Goal: Find specific page/section: Find specific page/section

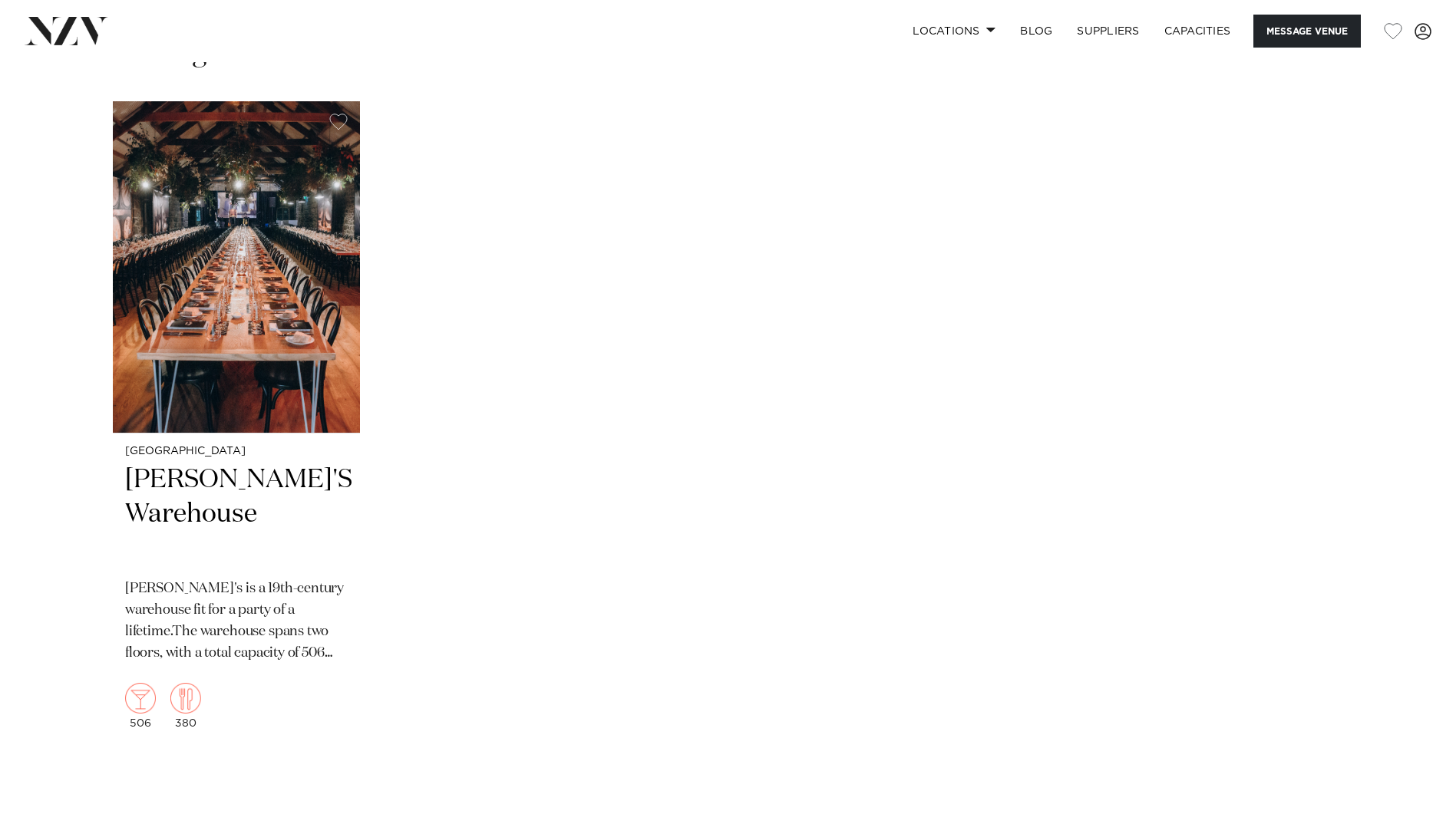
scroll to position [2148, 0]
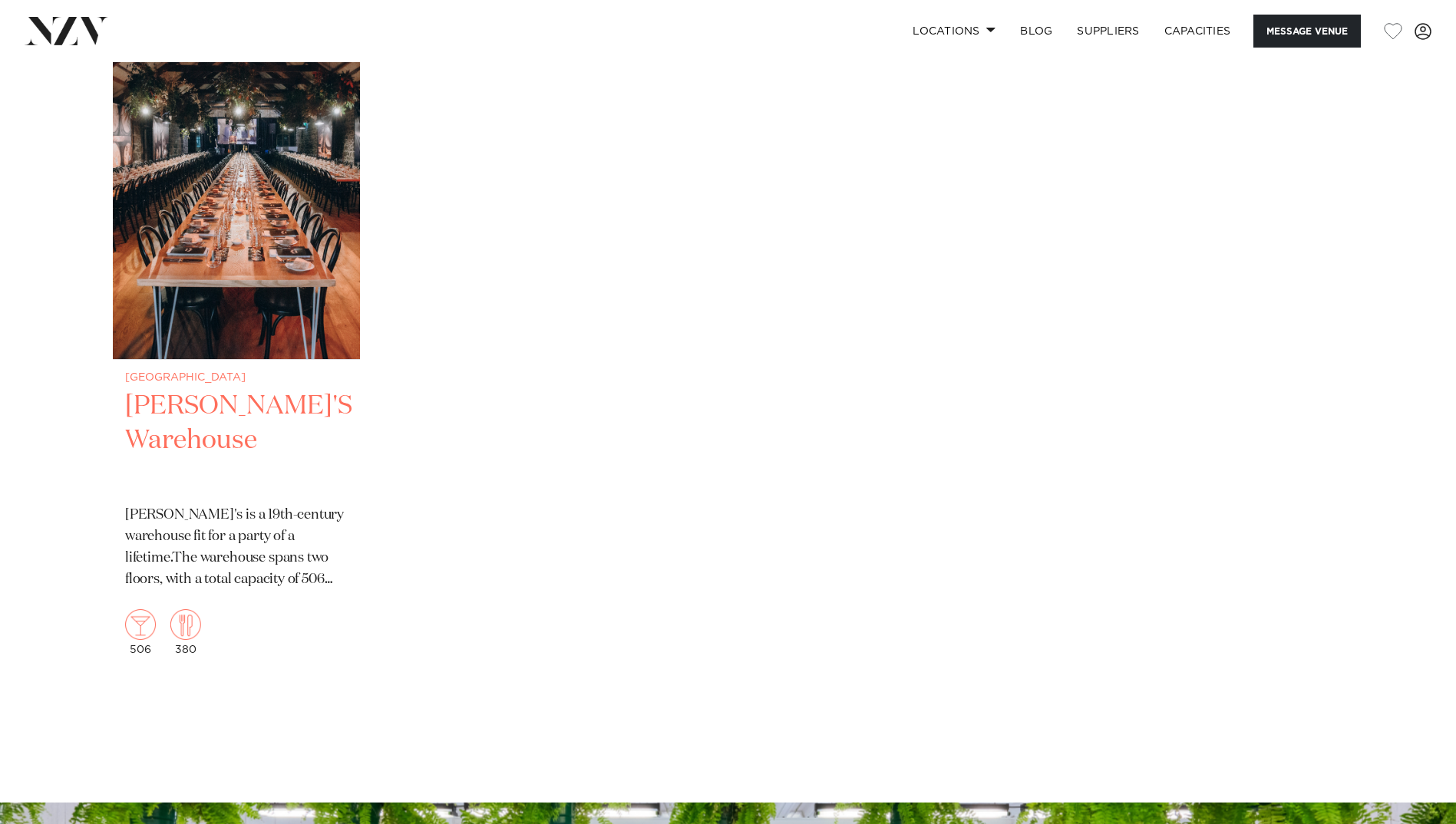
click at [178, 447] on h2 "[PERSON_NAME]'S Warehouse" at bounding box center [237, 441] width 223 height 104
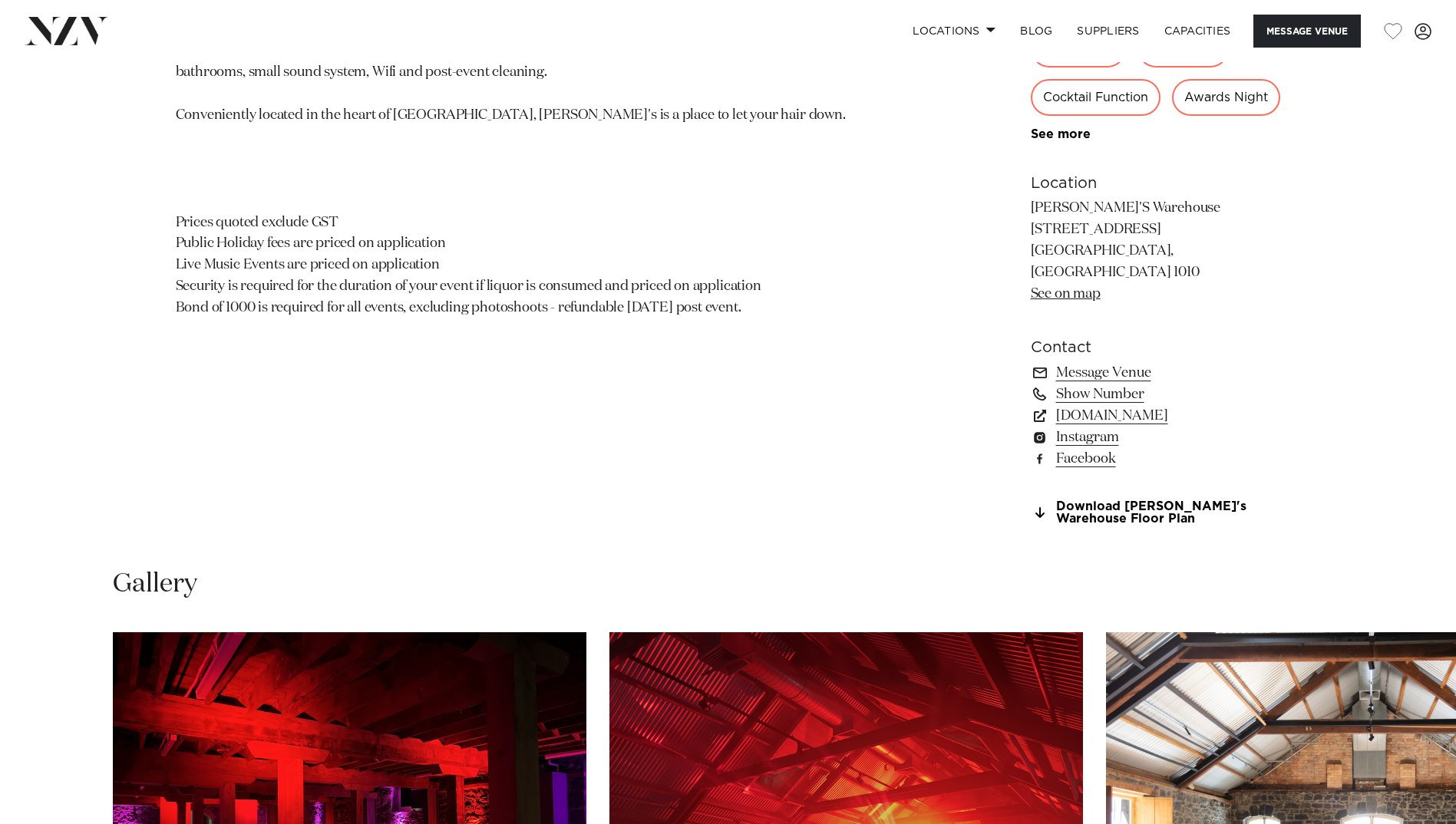
scroll to position [1458, 0]
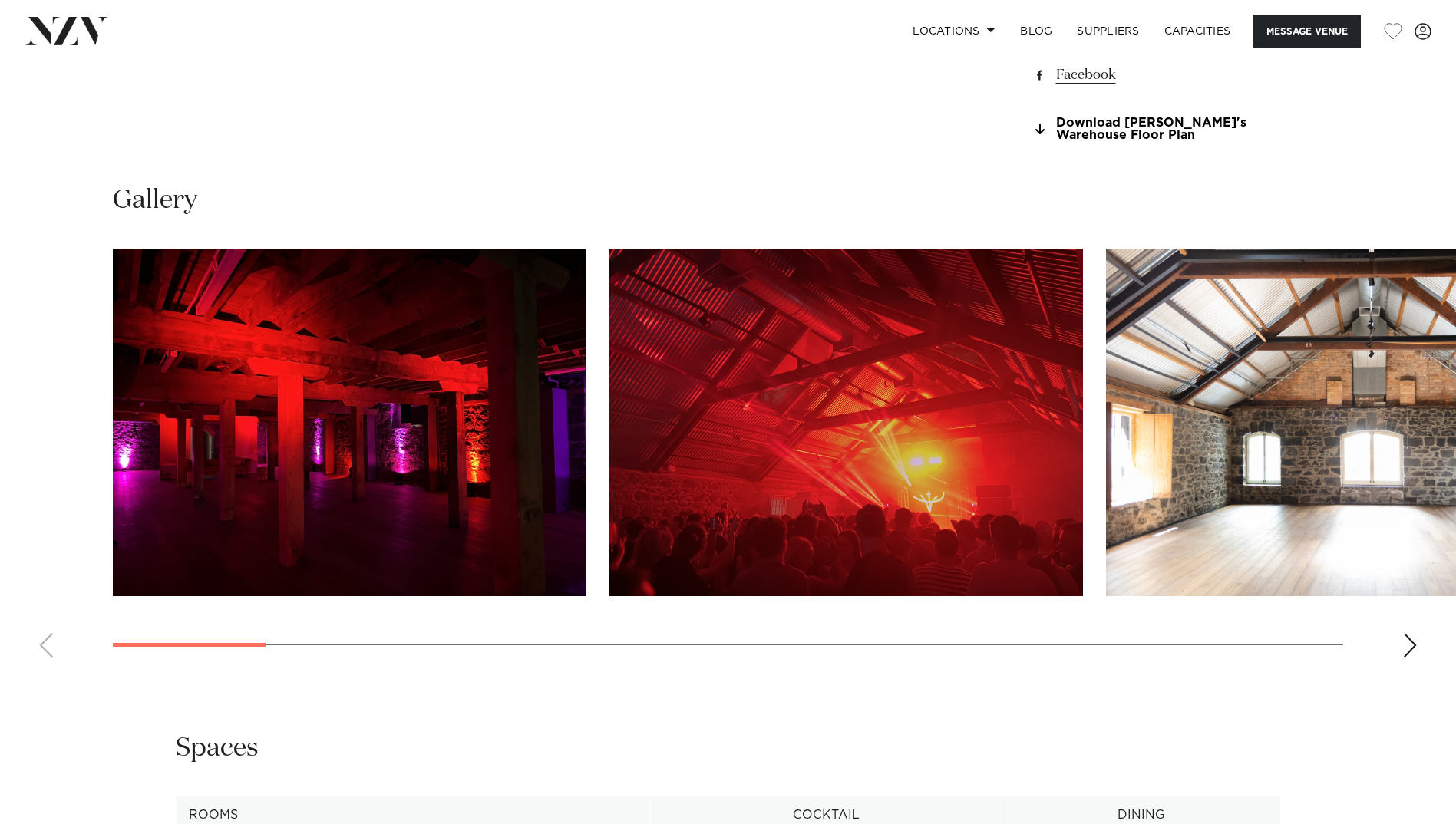
click at [1407, 658] on div "Next slide" at bounding box center [1410, 645] width 15 height 24
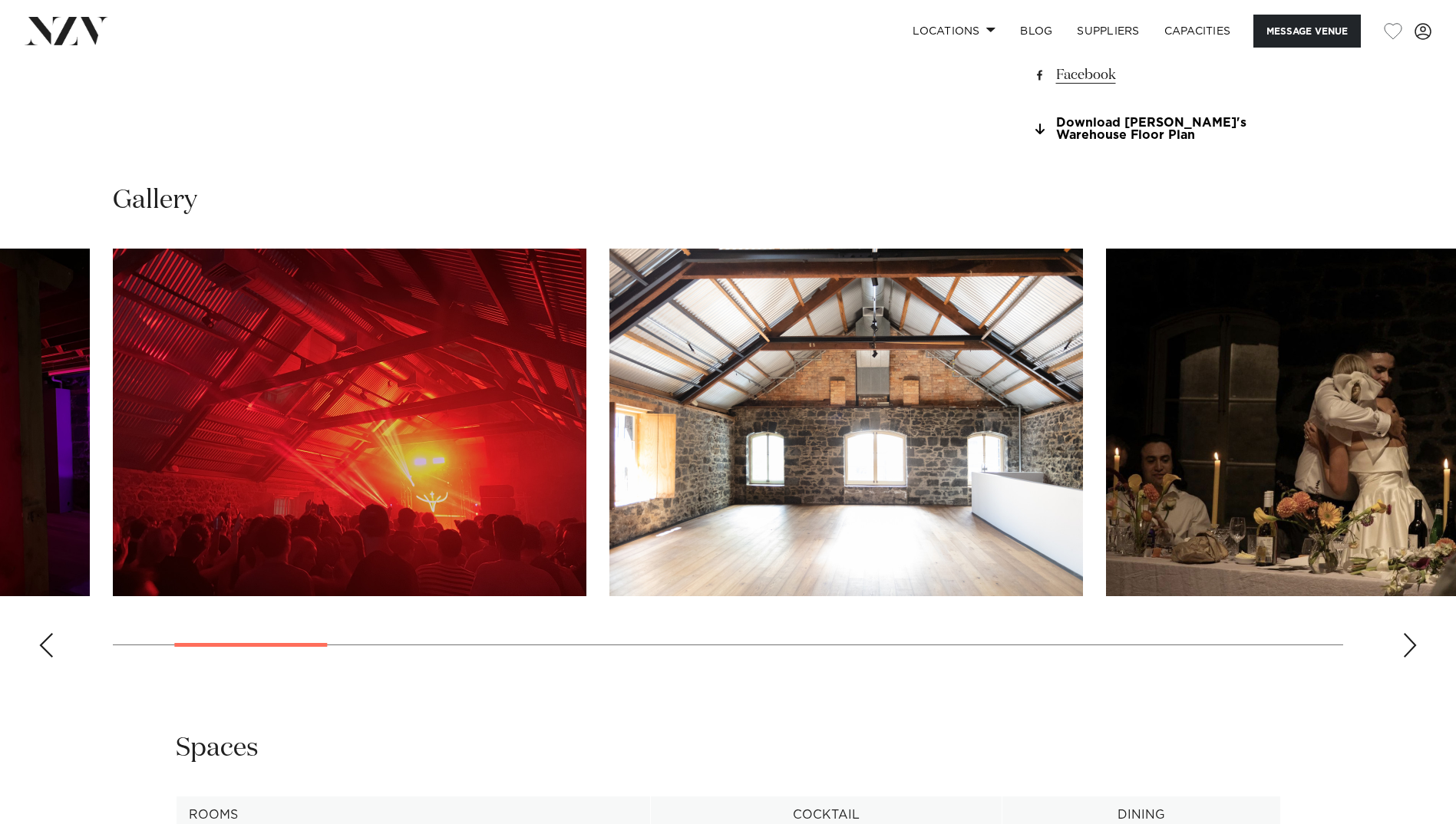
click at [1407, 658] on div "Next slide" at bounding box center [1410, 645] width 15 height 24
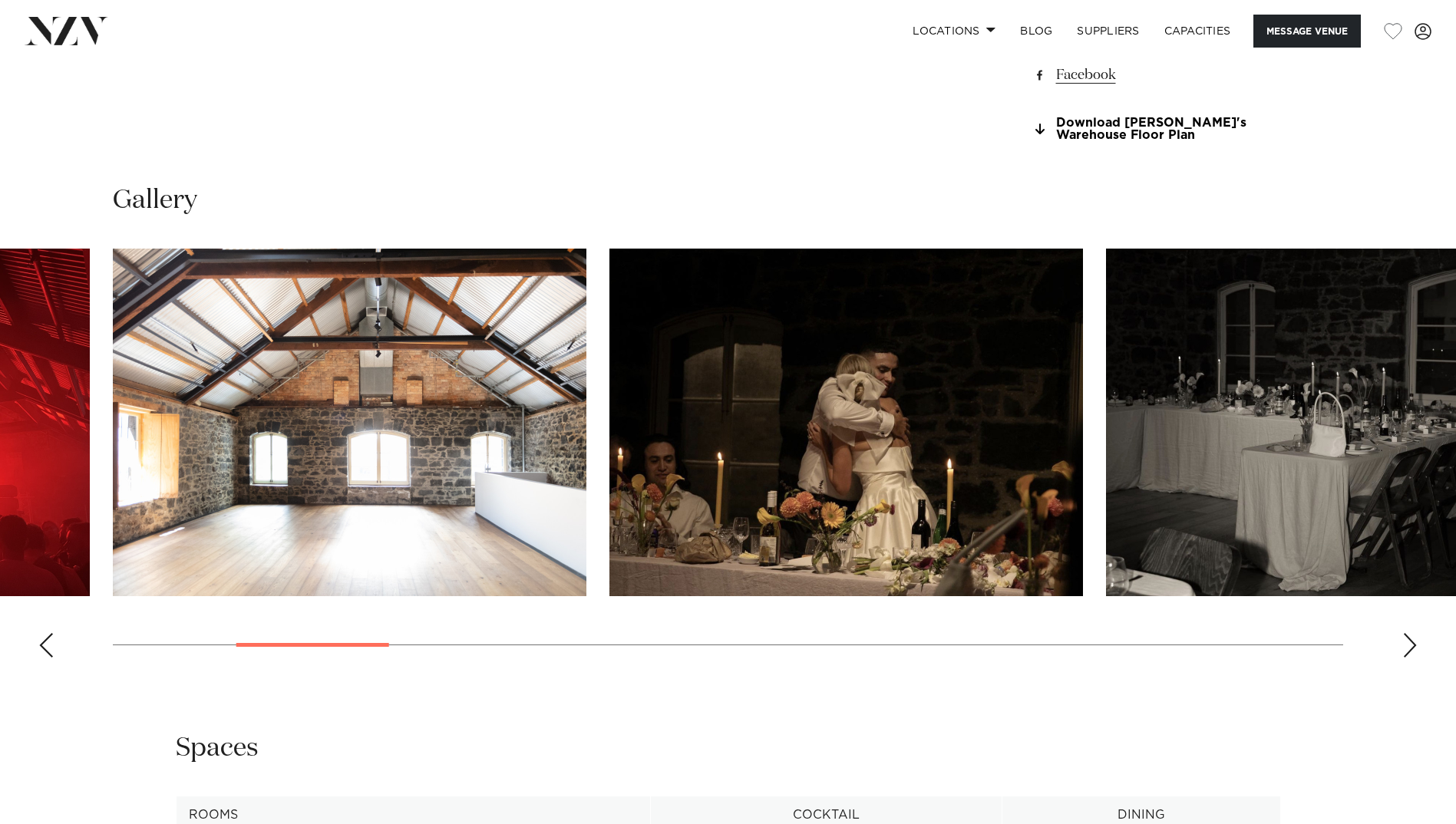
click at [1407, 658] on div "Next slide" at bounding box center [1410, 645] width 15 height 24
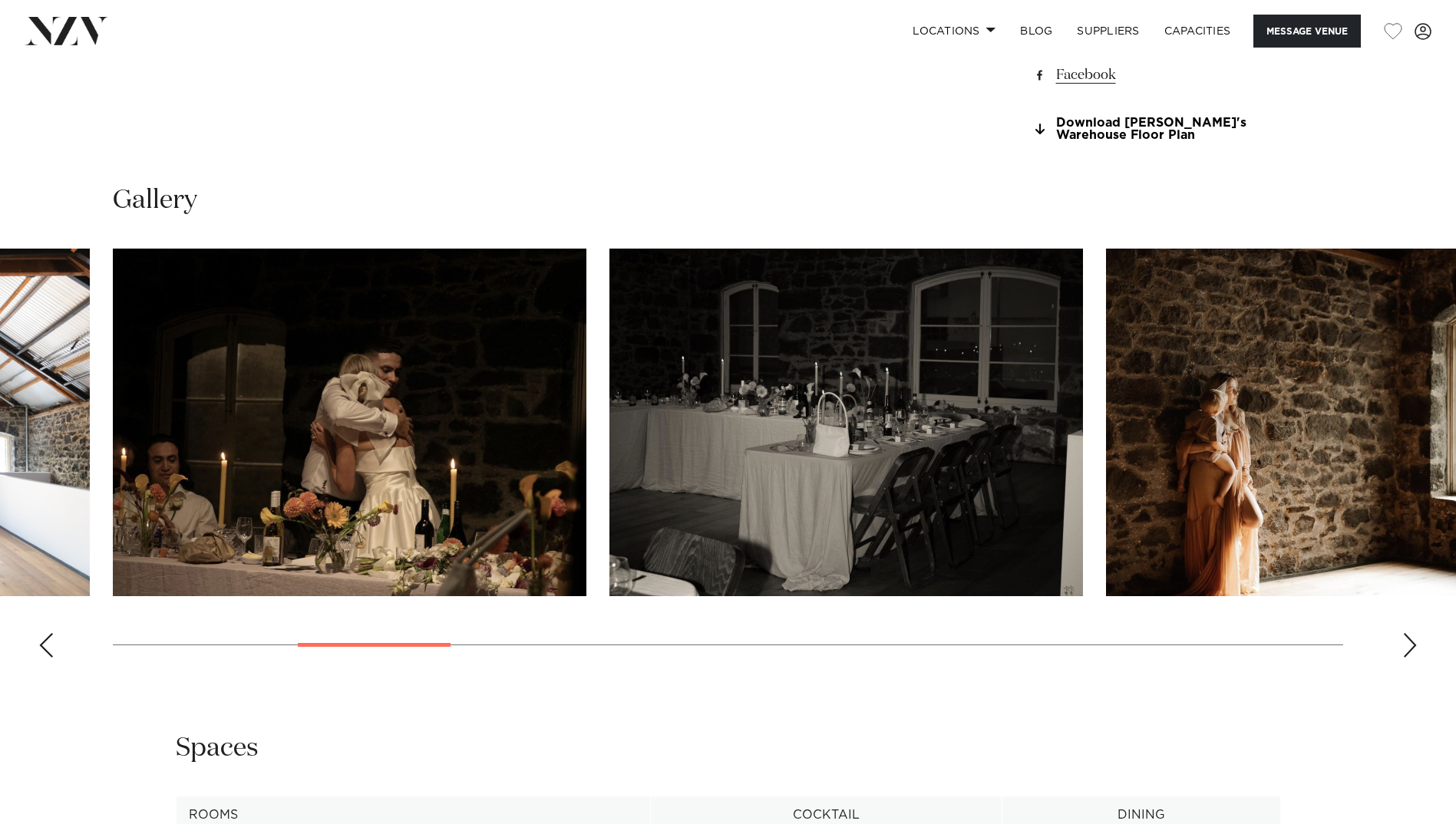
click at [1407, 658] on div "Next slide" at bounding box center [1410, 645] width 15 height 24
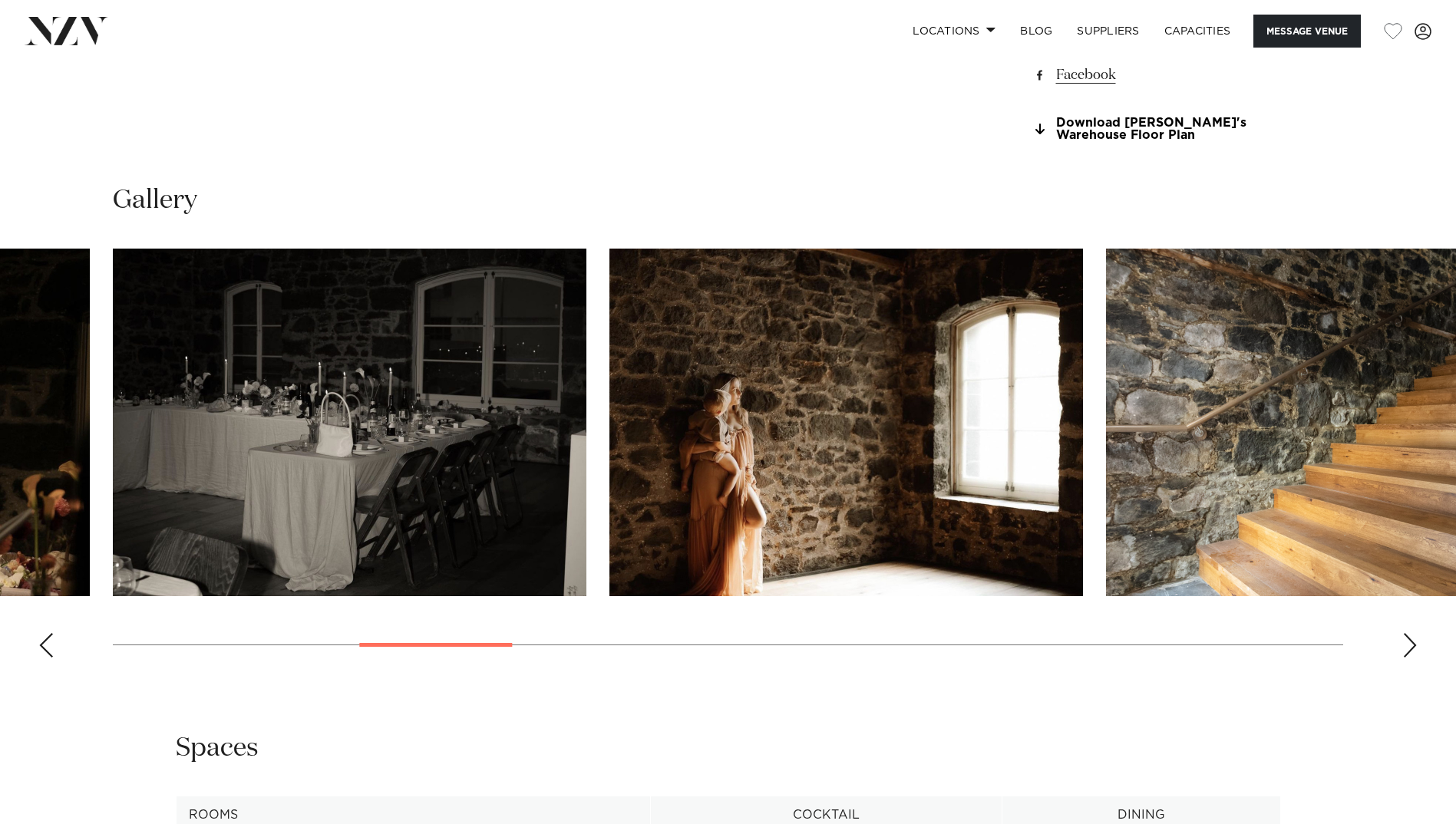
click at [1407, 658] on div "Next slide" at bounding box center [1410, 645] width 15 height 24
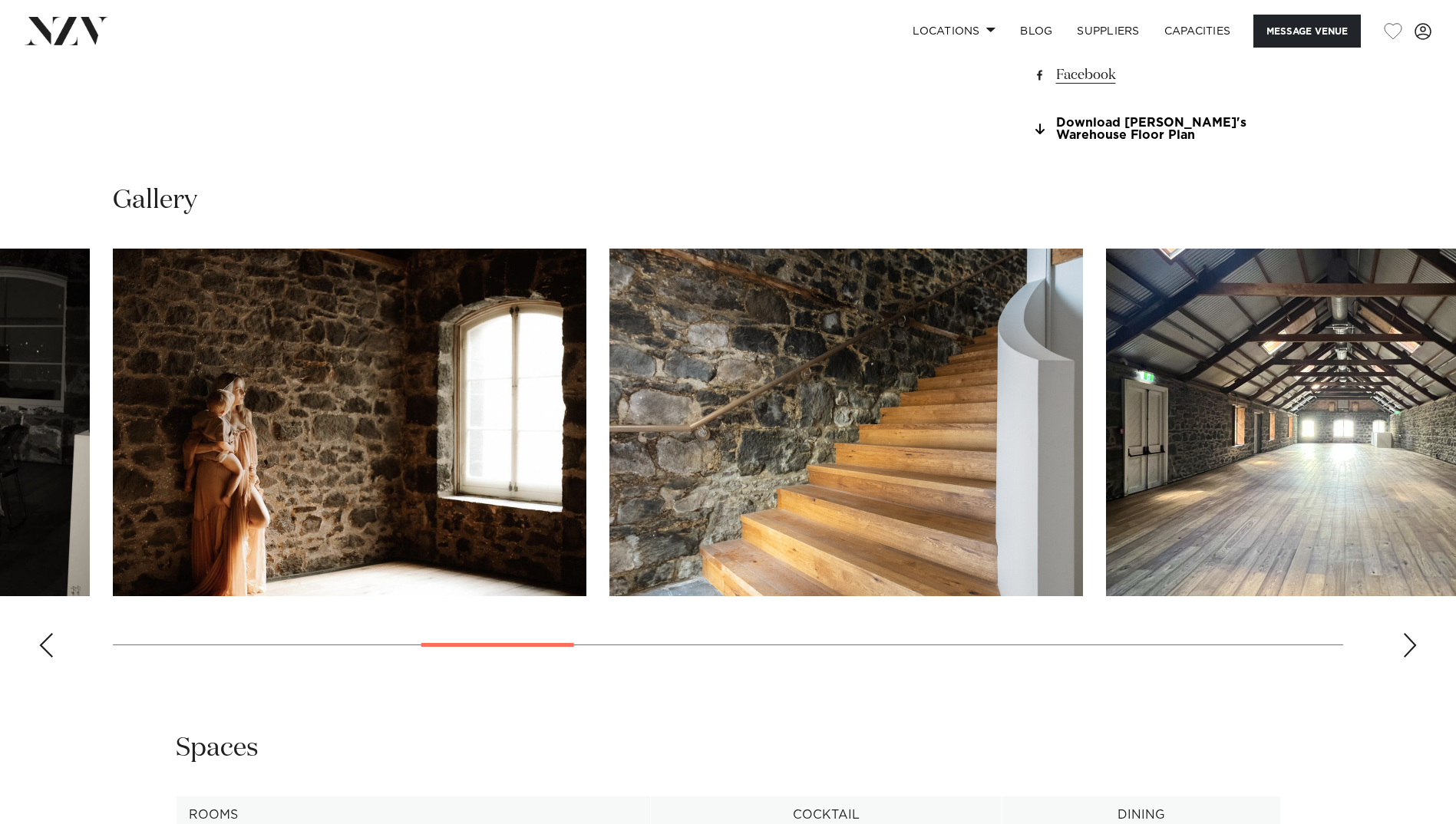
click at [1407, 658] on div "Next slide" at bounding box center [1410, 645] width 15 height 24
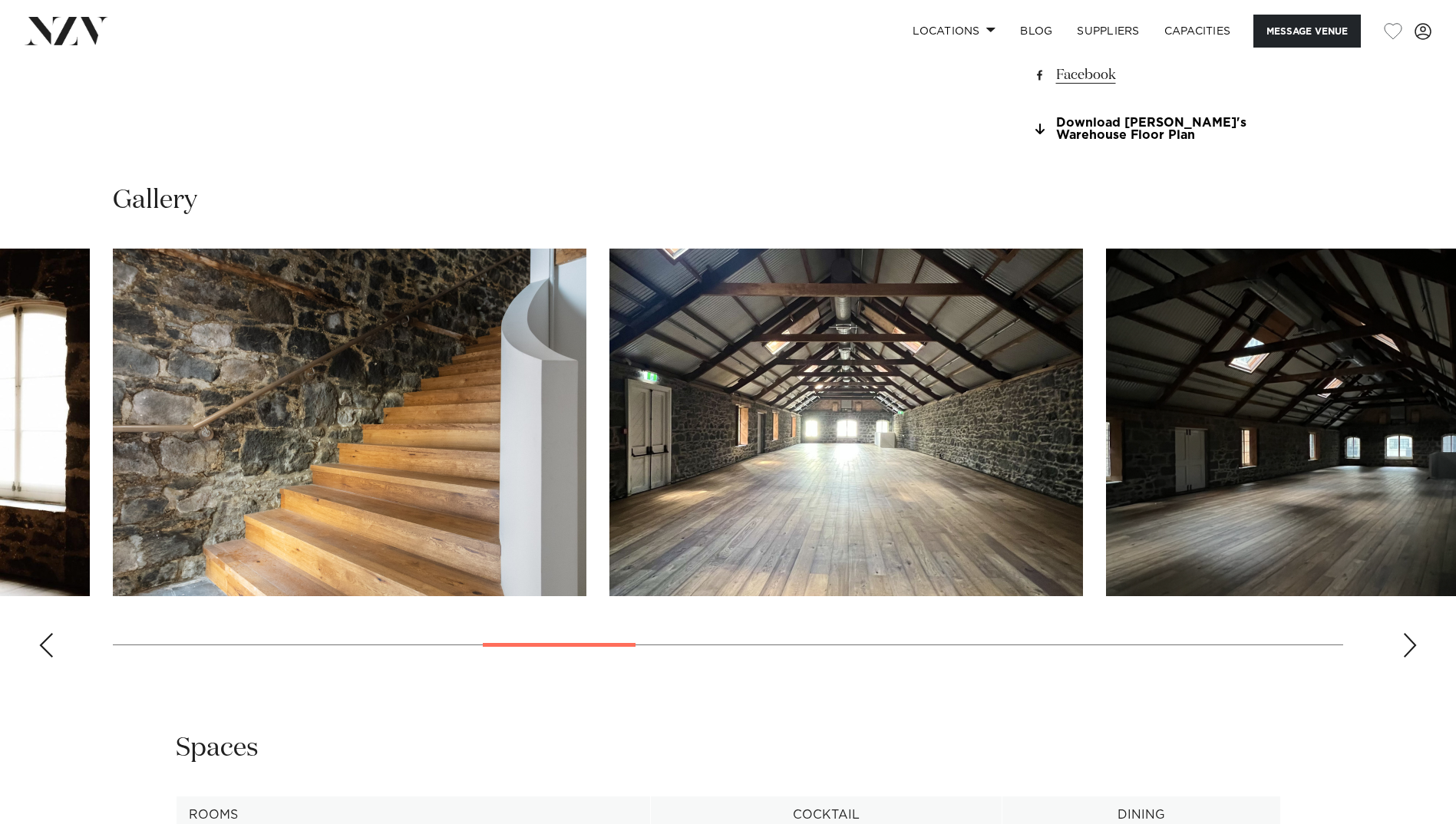
click at [1407, 658] on div "Next slide" at bounding box center [1410, 645] width 15 height 24
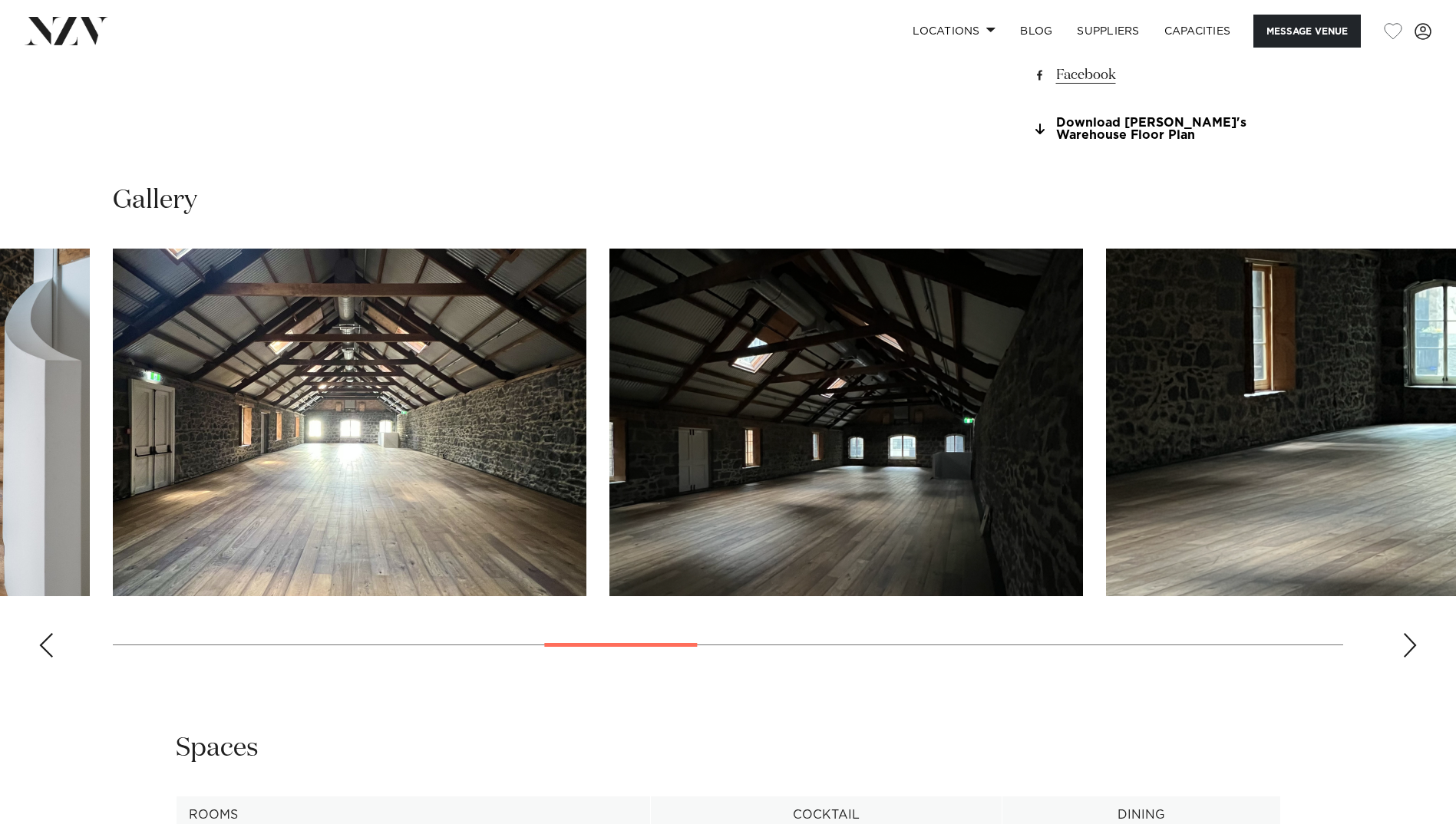
click at [1407, 658] on div "Next slide" at bounding box center [1410, 645] width 15 height 24
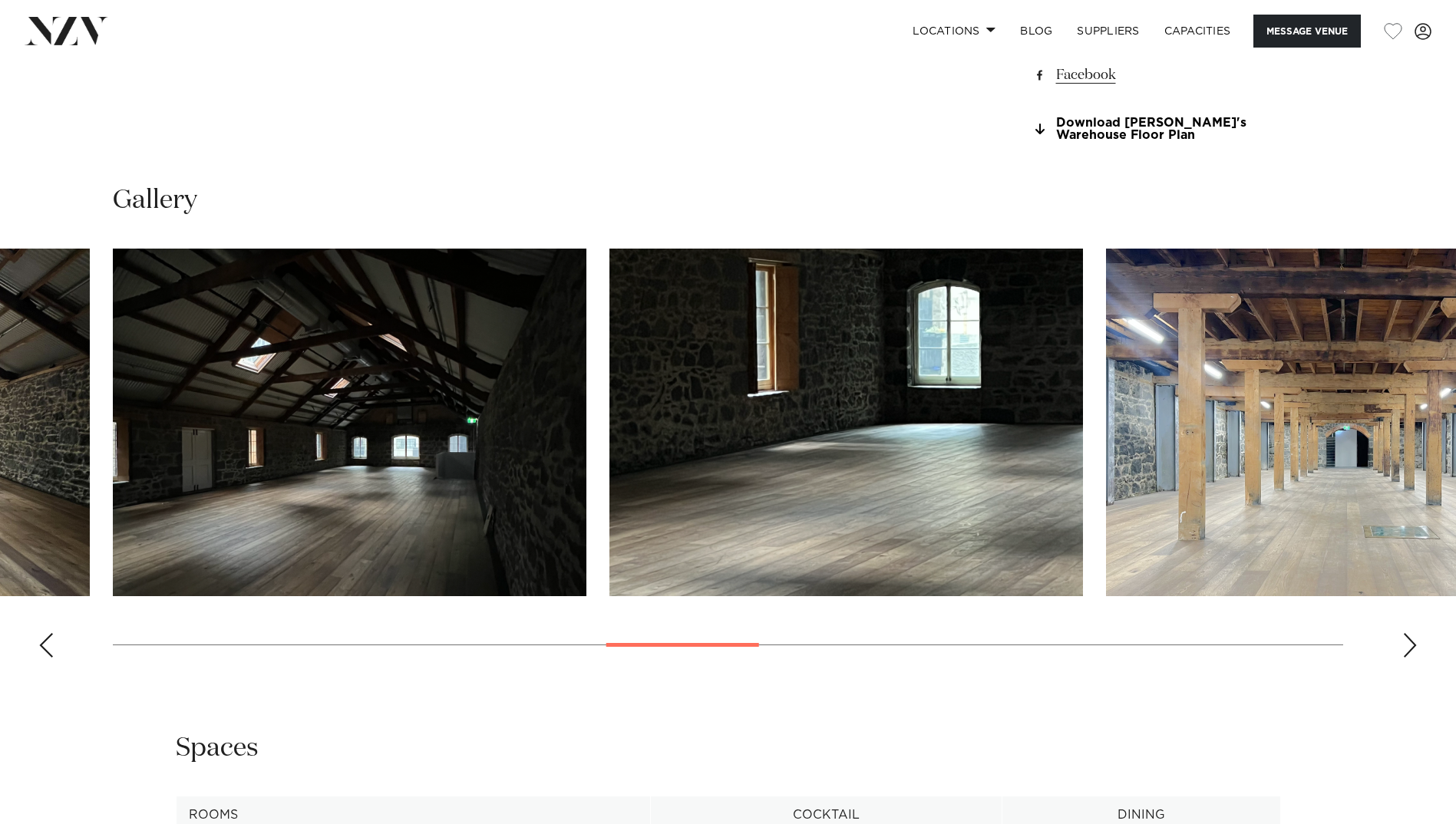
click at [1407, 658] on div "Next slide" at bounding box center [1410, 645] width 15 height 24
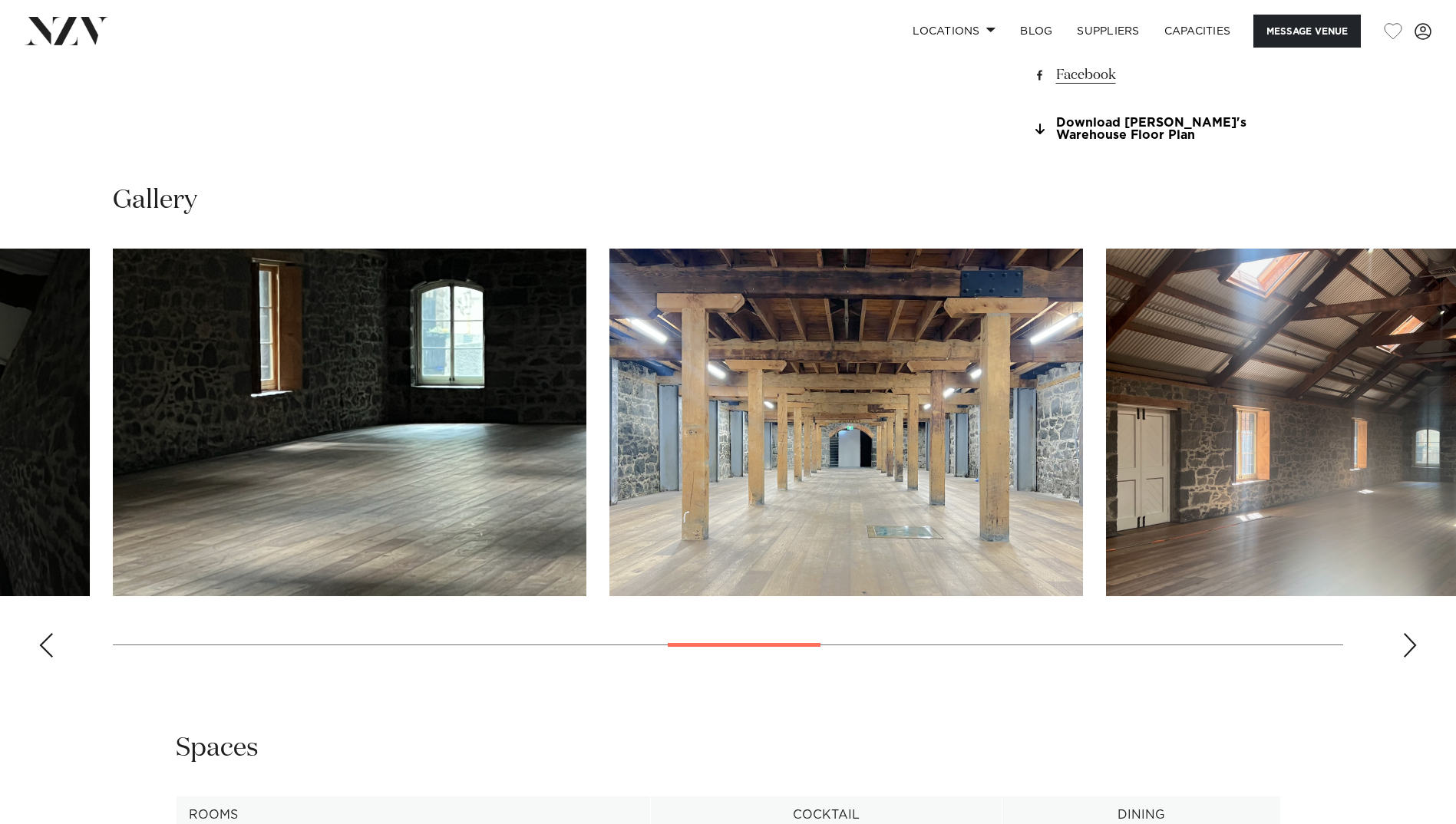
click at [1407, 658] on div "Next slide" at bounding box center [1410, 645] width 15 height 24
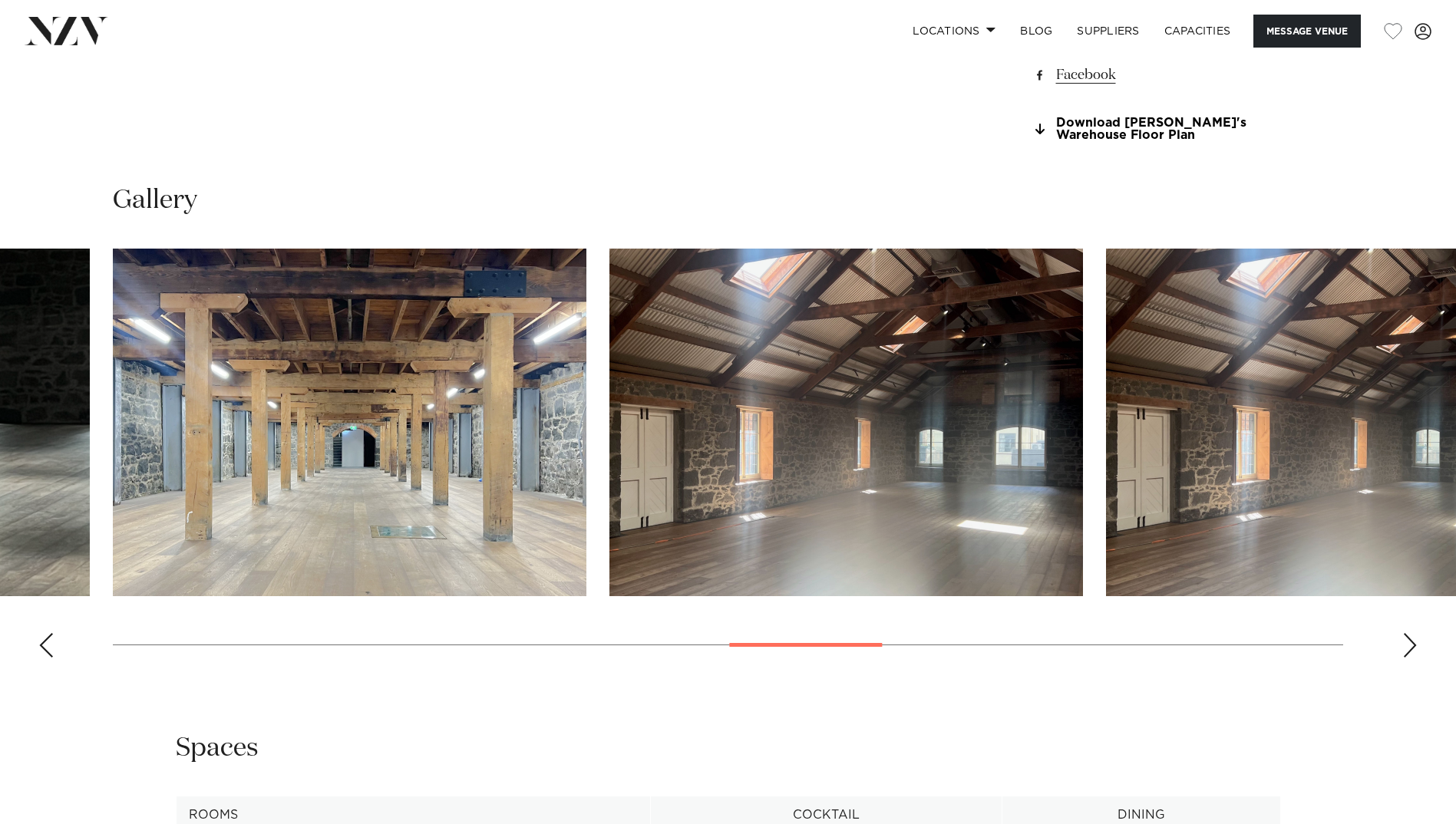
click at [1407, 658] on div "Next slide" at bounding box center [1410, 645] width 15 height 24
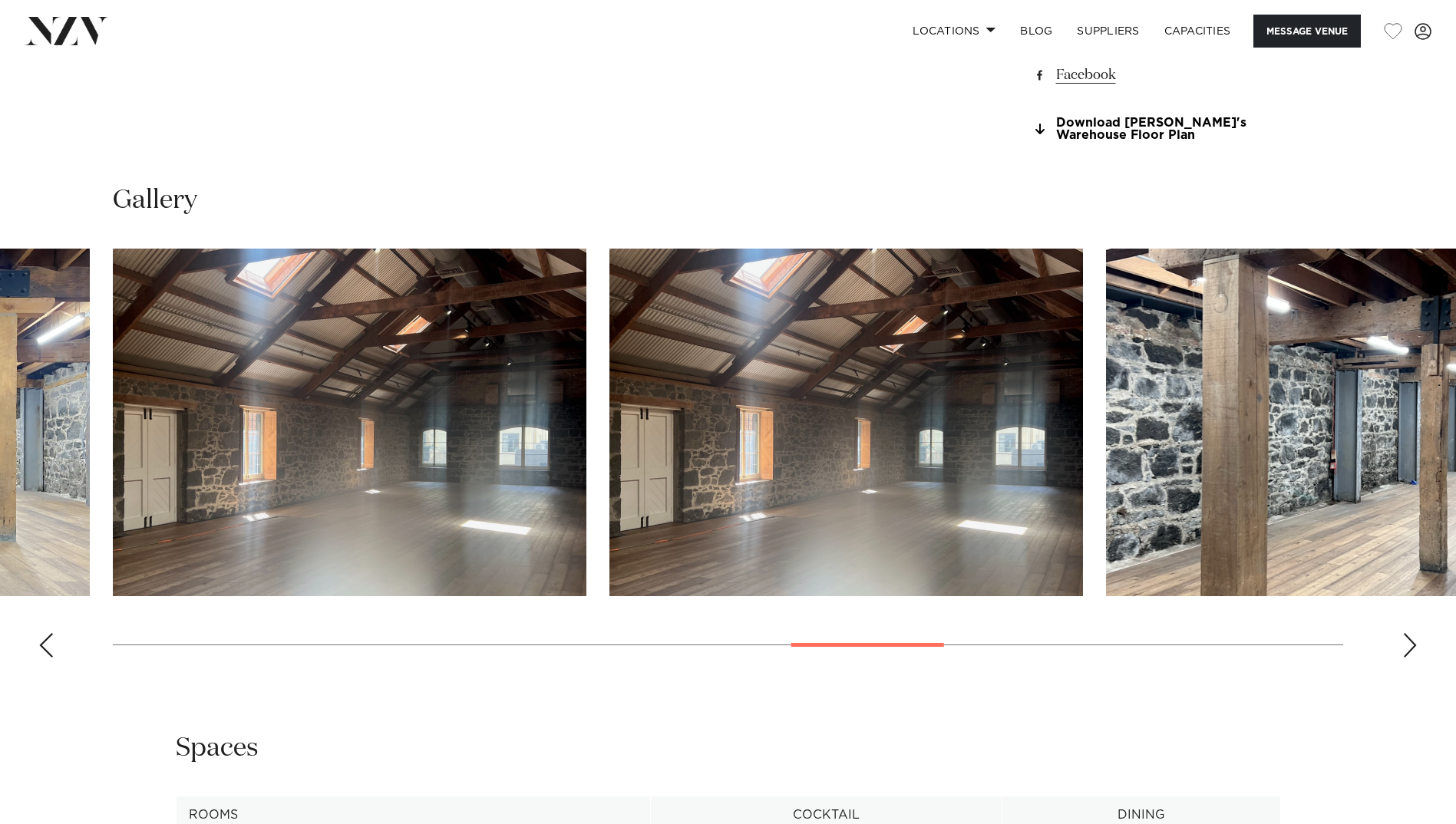
click at [1407, 658] on div "Next slide" at bounding box center [1410, 645] width 15 height 24
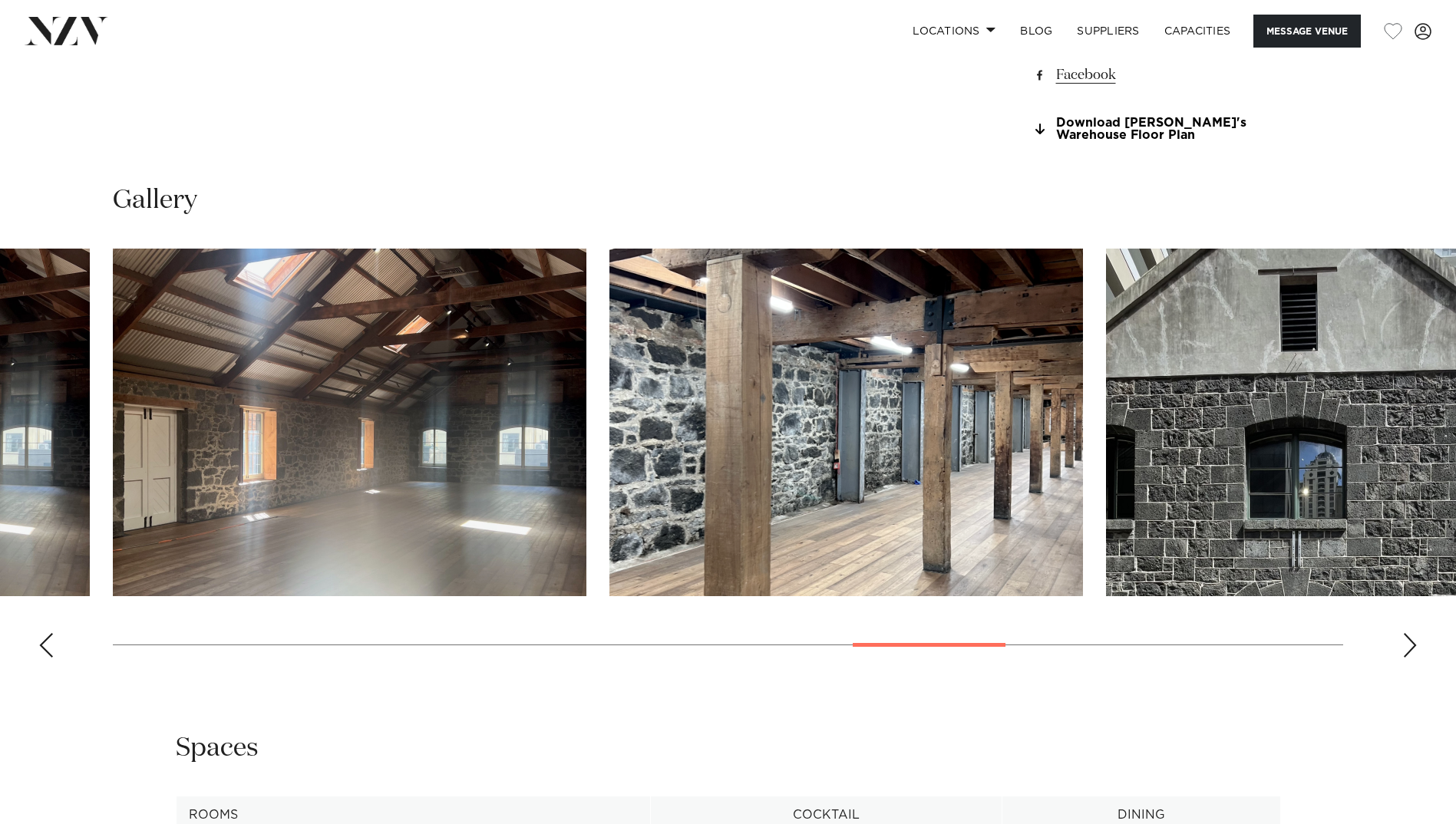
click at [1407, 658] on div "Next slide" at bounding box center [1410, 645] width 15 height 24
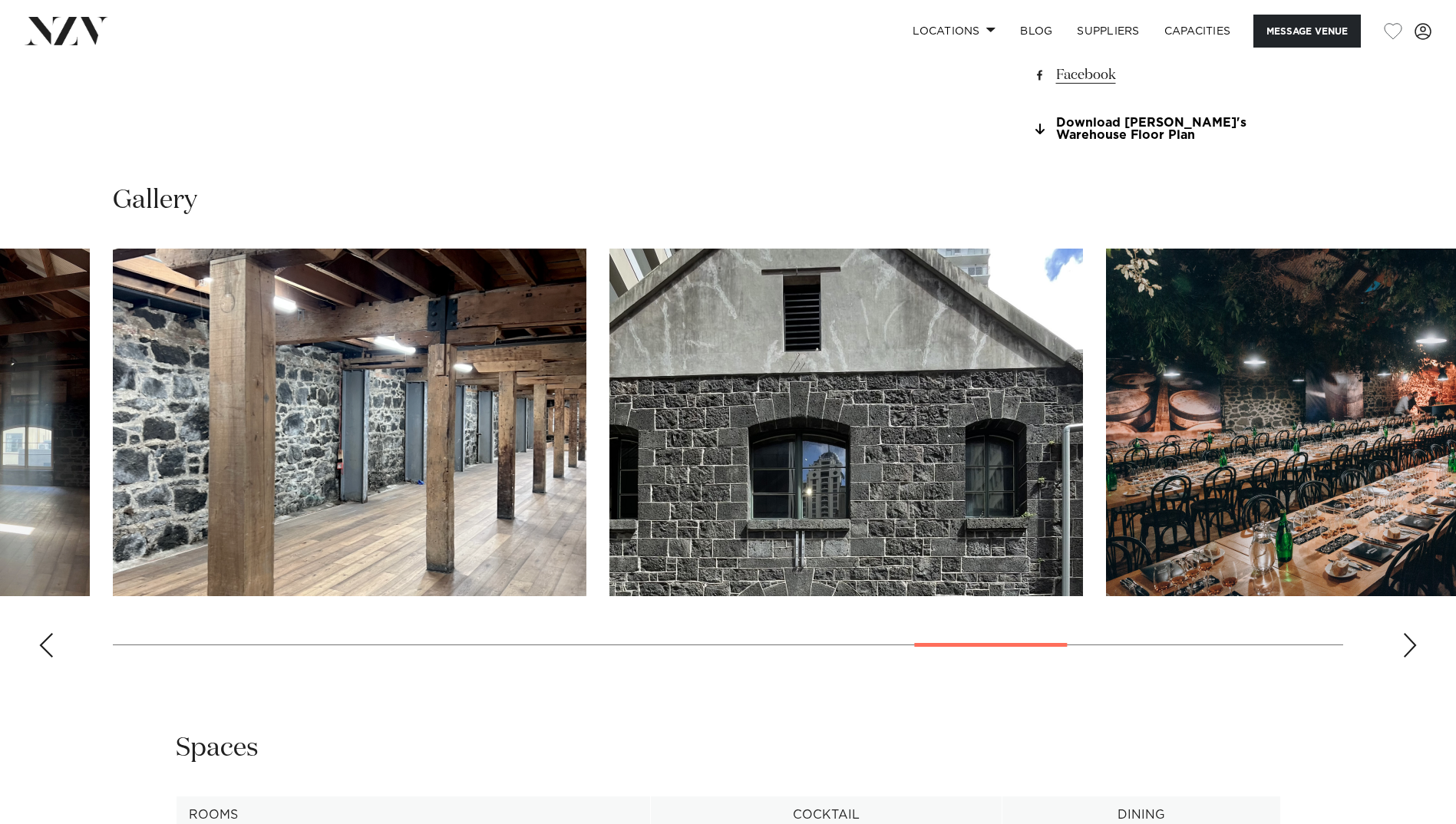
click at [1407, 658] on div "Next slide" at bounding box center [1410, 645] width 15 height 24
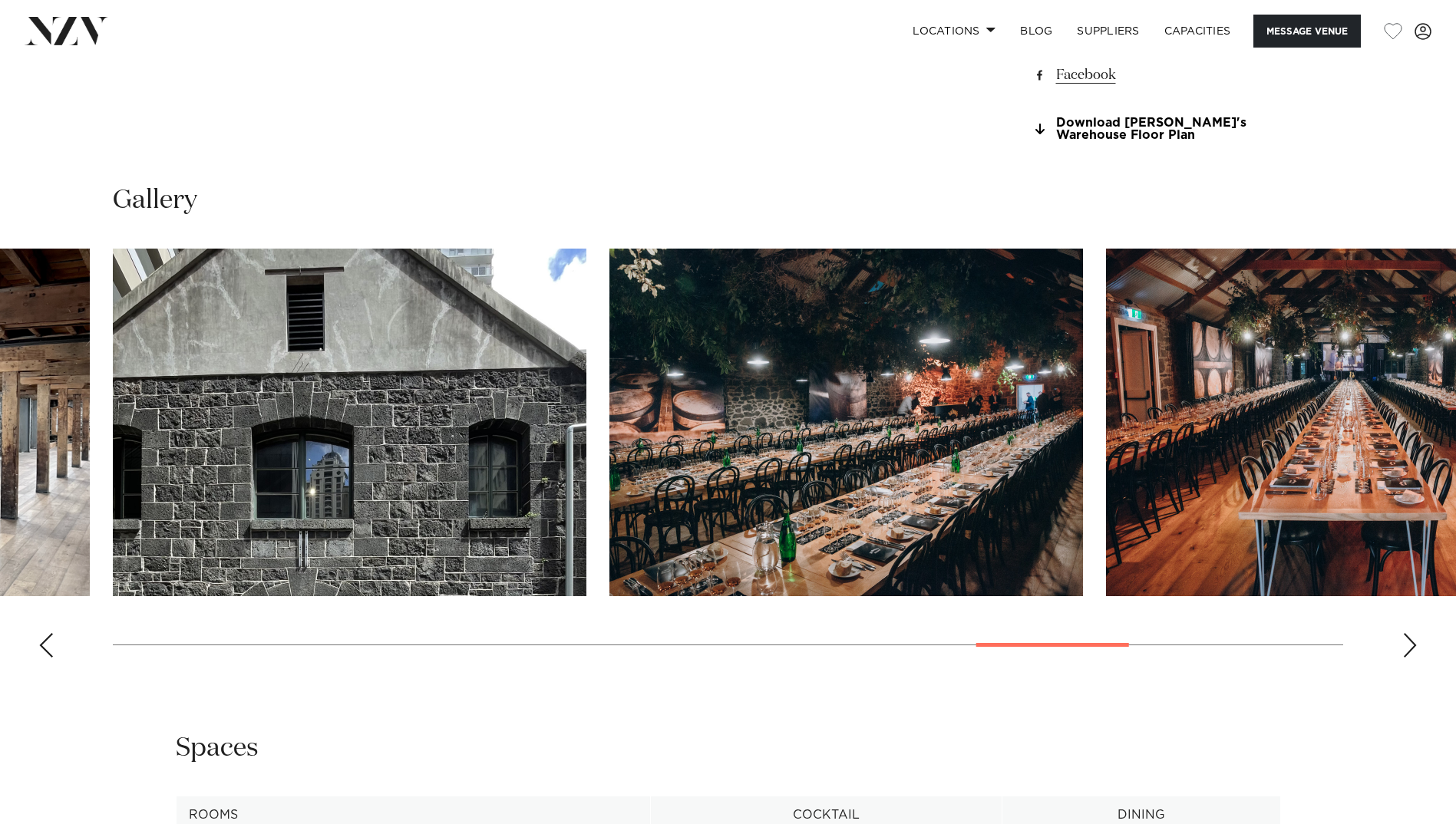
click at [1407, 658] on div "Next slide" at bounding box center [1410, 645] width 15 height 24
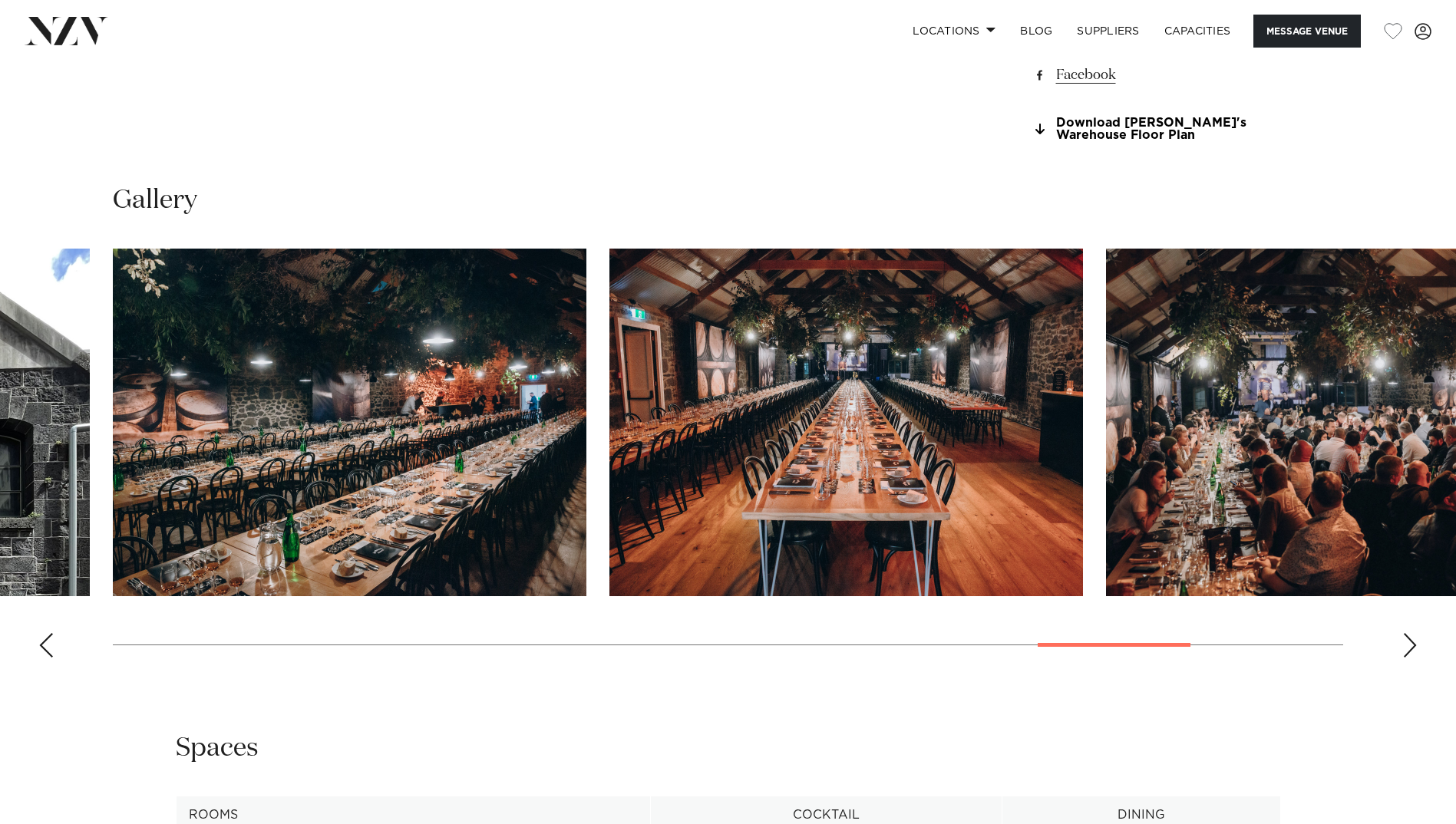
click at [1407, 658] on div "Next slide" at bounding box center [1410, 645] width 15 height 24
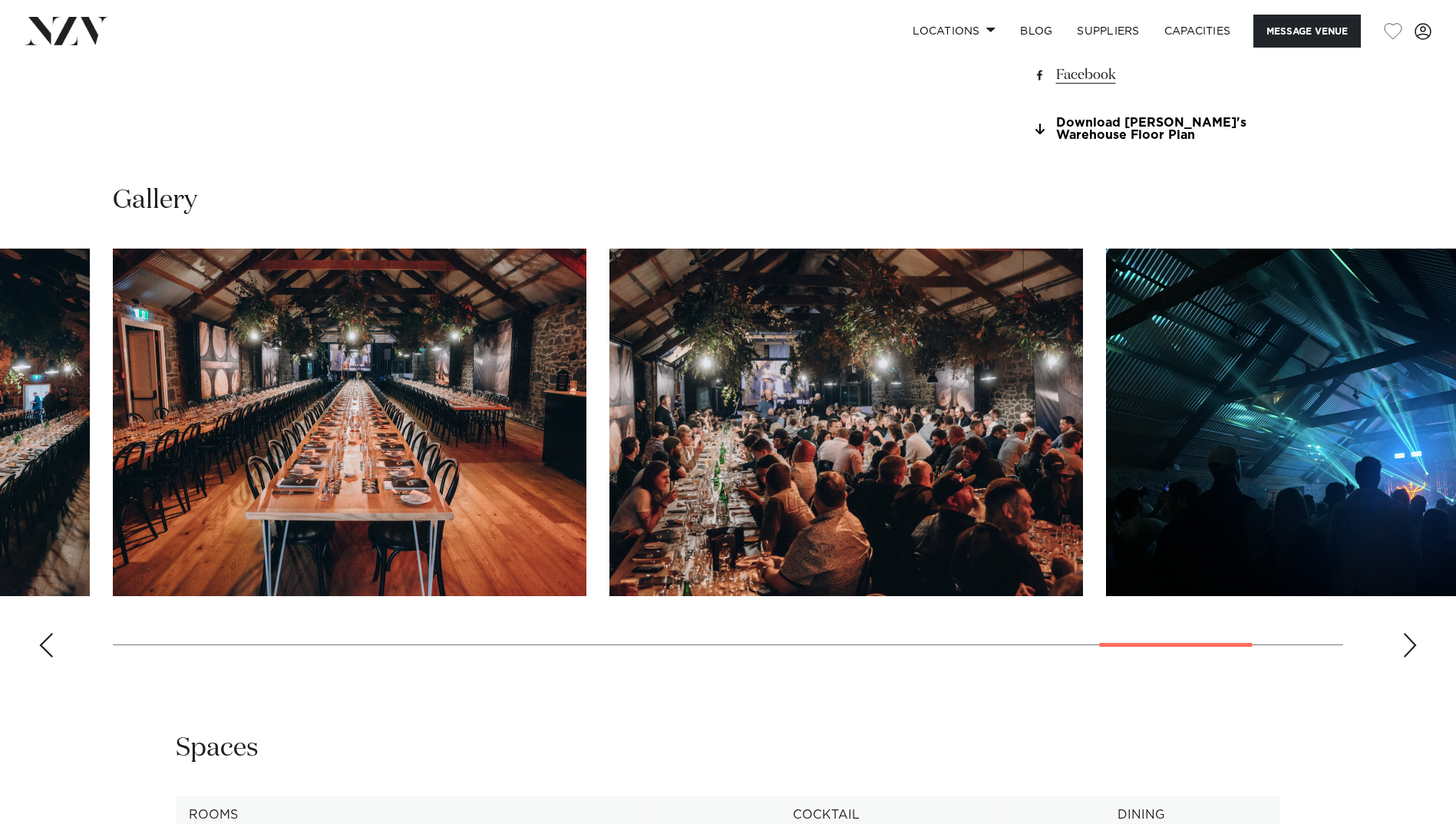
click at [1407, 658] on div "Next slide" at bounding box center [1410, 645] width 15 height 24
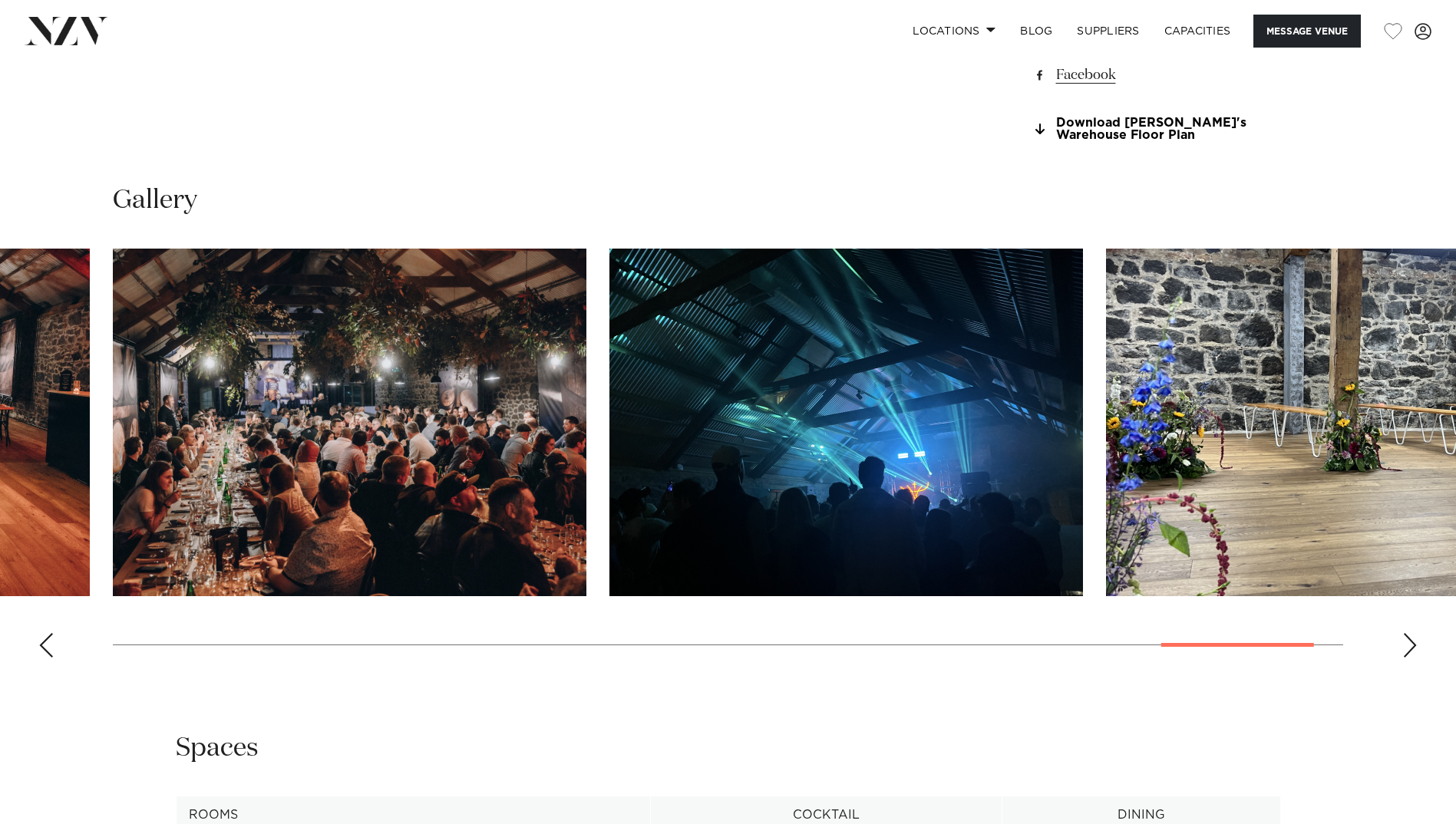
click at [1407, 658] on div "Next slide" at bounding box center [1410, 645] width 15 height 24
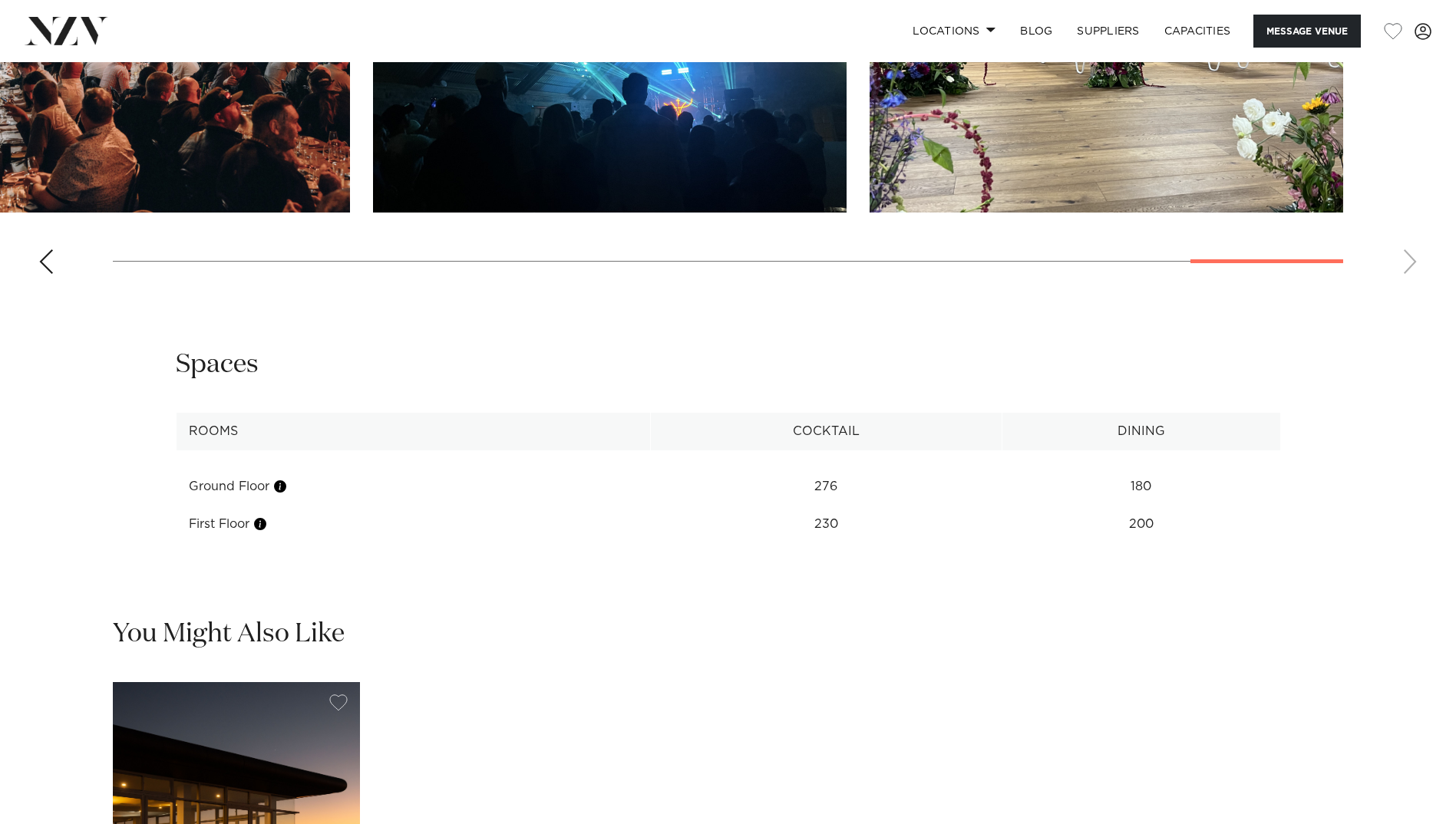
scroll to position [1918, 0]
